Goal: Information Seeking & Learning: Learn about a topic

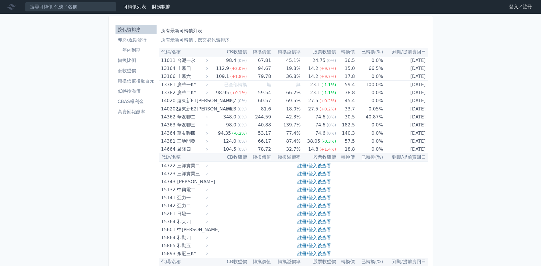
click at [515, 7] on link "登入／註冊" at bounding box center [521, 6] width 32 height 9
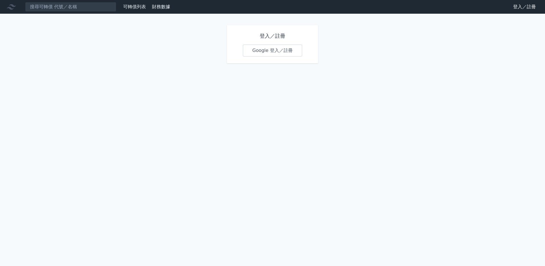
click at [275, 52] on link "Google 登入／註冊" at bounding box center [272, 51] width 59 height 12
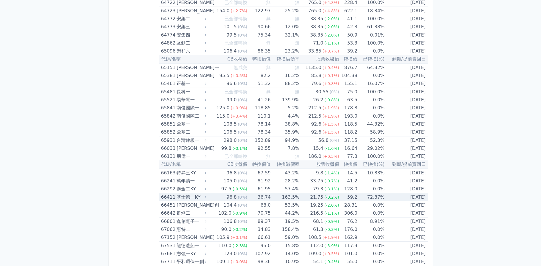
scroll to position [2739, 0]
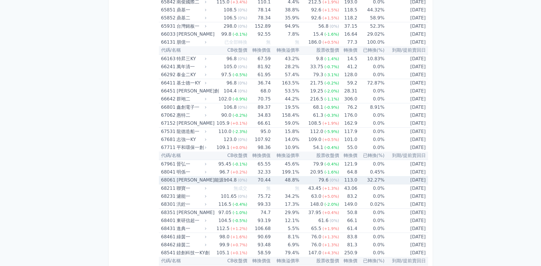
click at [192, 181] on div "[PERSON_NAME]能源一" at bounding box center [191, 180] width 29 height 8
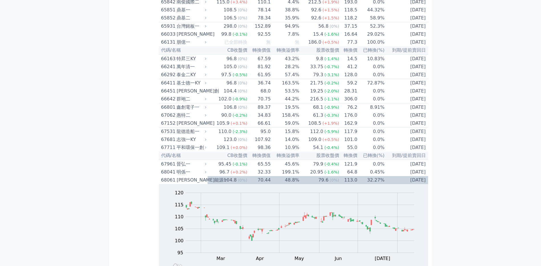
click at [199, 179] on div "[PERSON_NAME]能源一" at bounding box center [191, 180] width 29 height 8
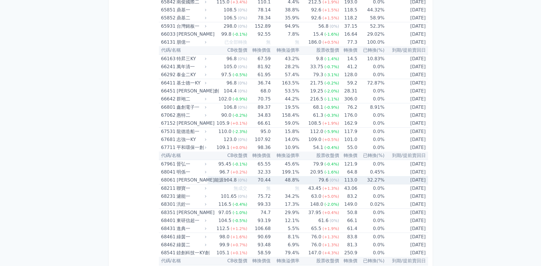
click at [199, 179] on div "[PERSON_NAME]能源一" at bounding box center [191, 180] width 29 height 8
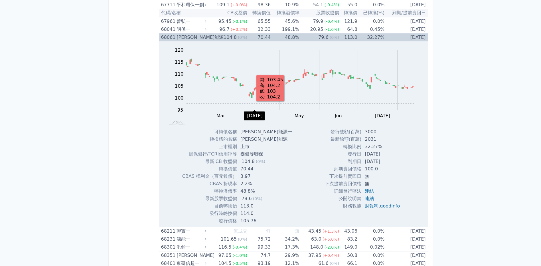
scroll to position [2796, 0]
